Goal: Transaction & Acquisition: Purchase product/service

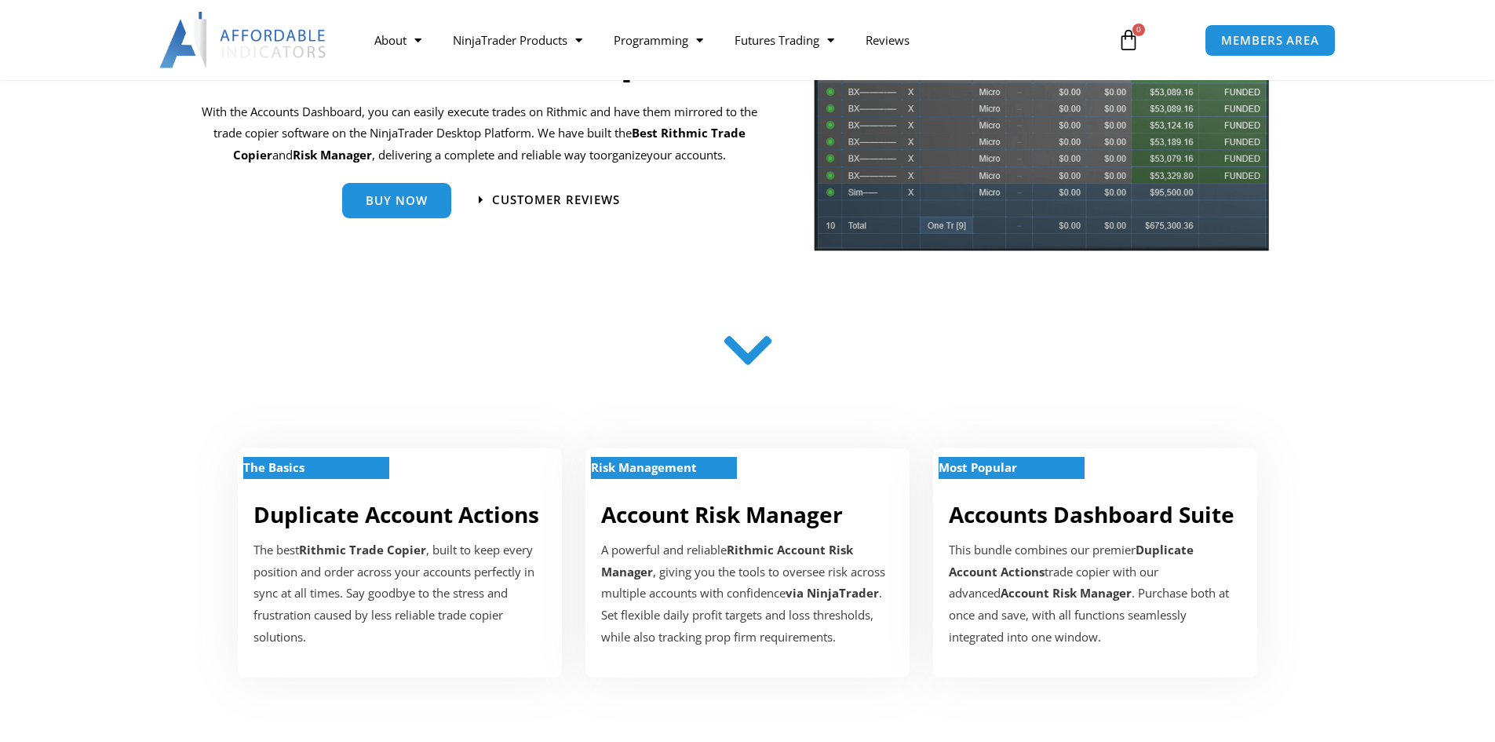
scroll to position [203, 0]
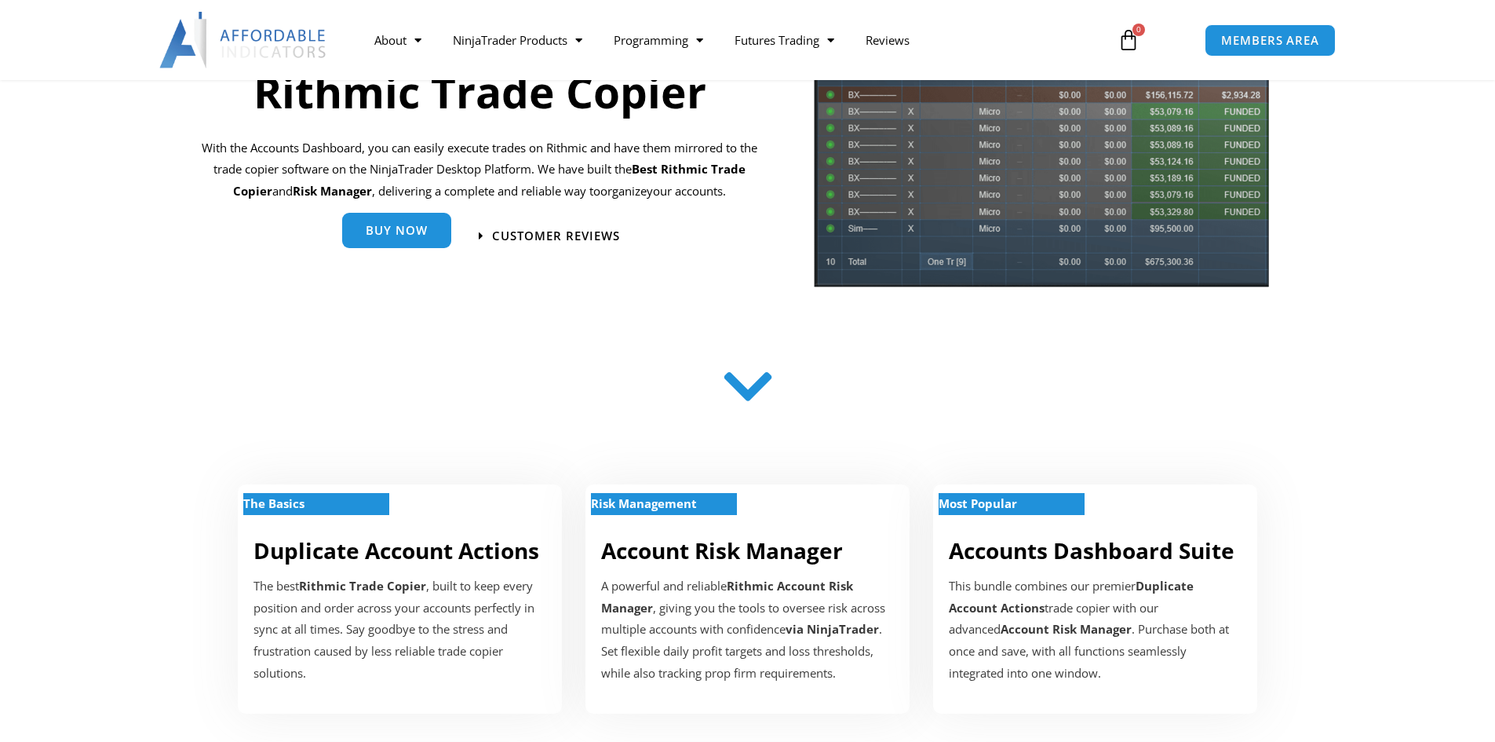
click at [389, 246] on link "Buy Now" at bounding box center [396, 230] width 109 height 35
